Goal: Navigation & Orientation: Find specific page/section

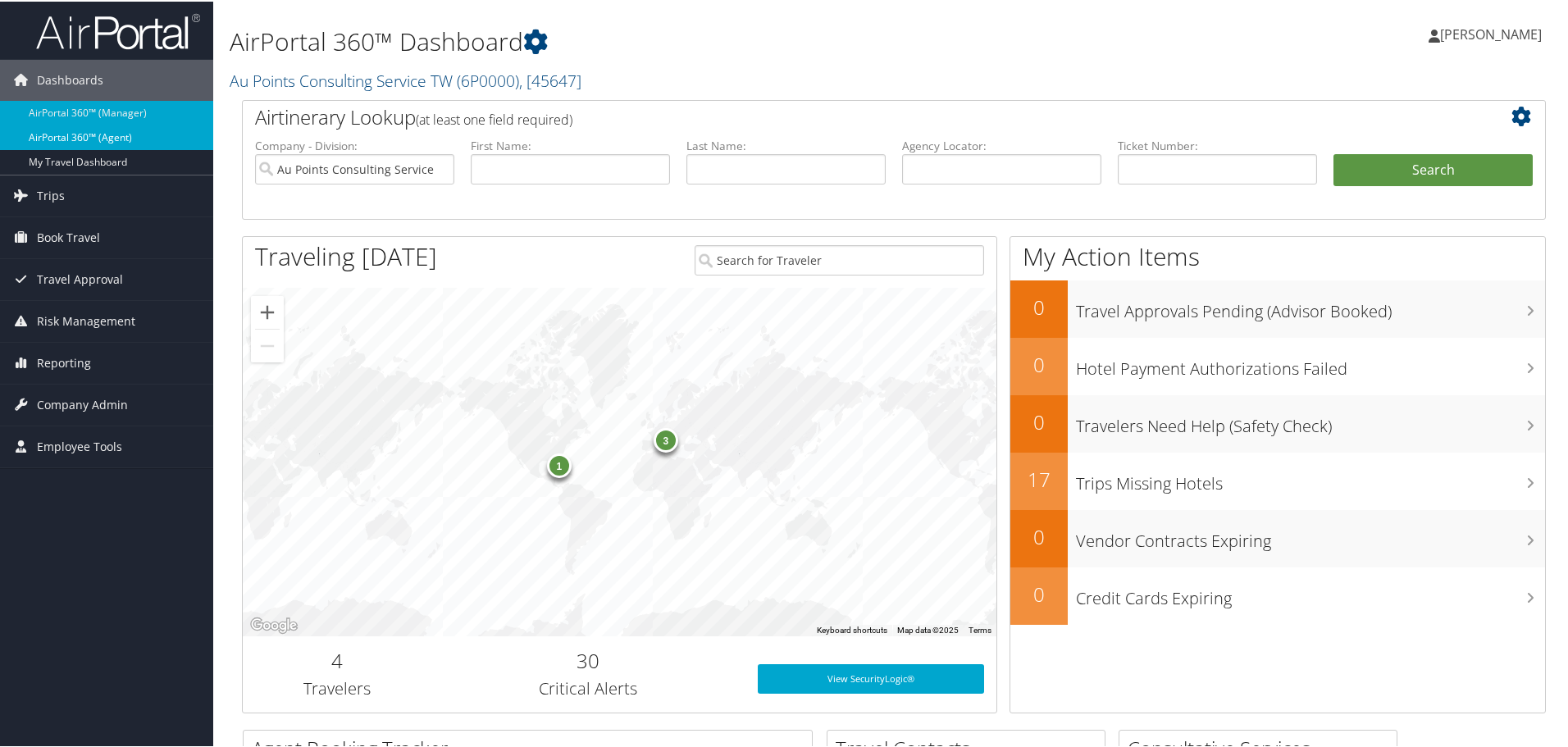
click at [121, 138] on link "AirPortal 360™ (Agent)" at bounding box center [106, 136] width 213 height 25
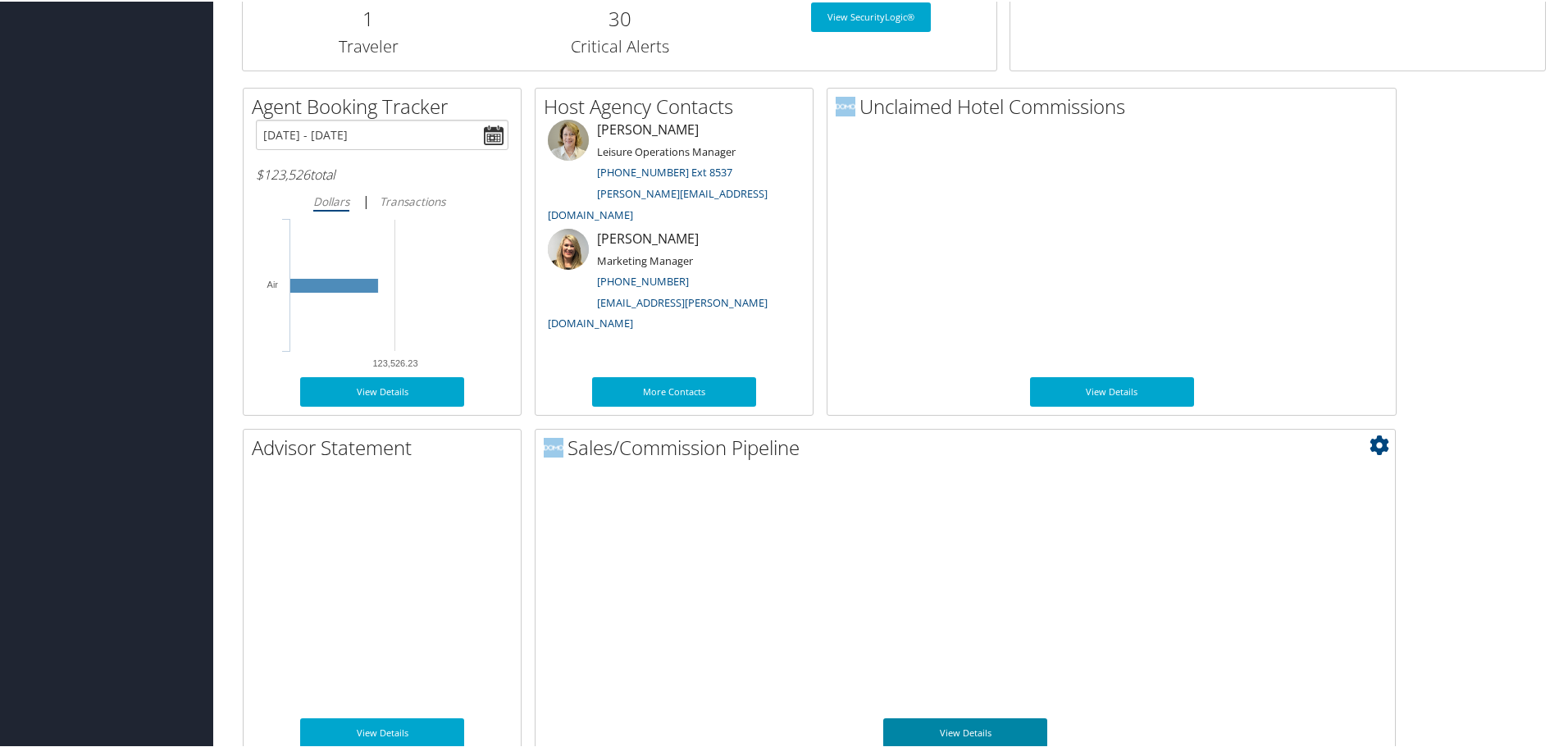
scroll to position [799, 0]
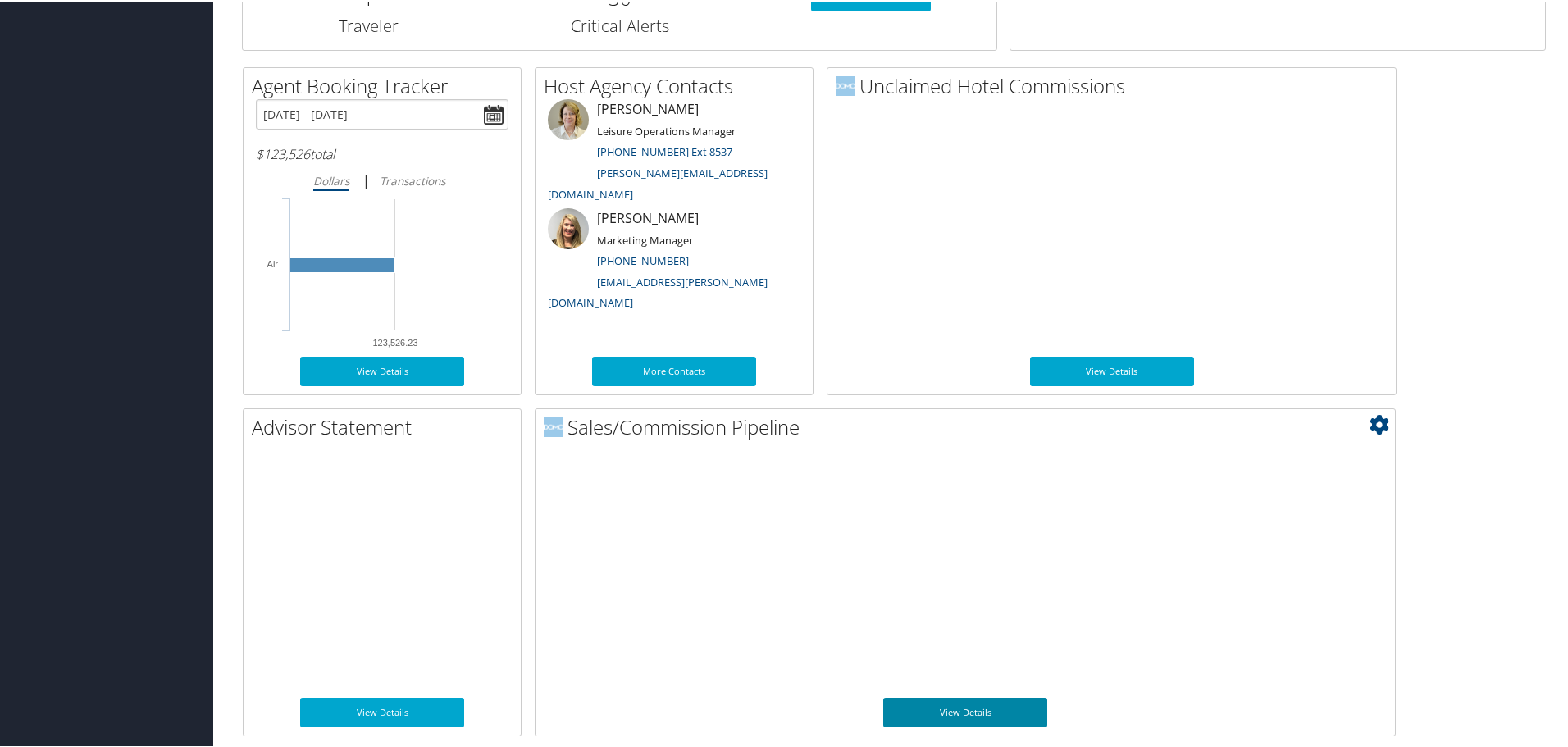
click at [965, 702] on link "View Details" at bounding box center [966, 710] width 164 height 29
